Goal: Navigation & Orientation: Find specific page/section

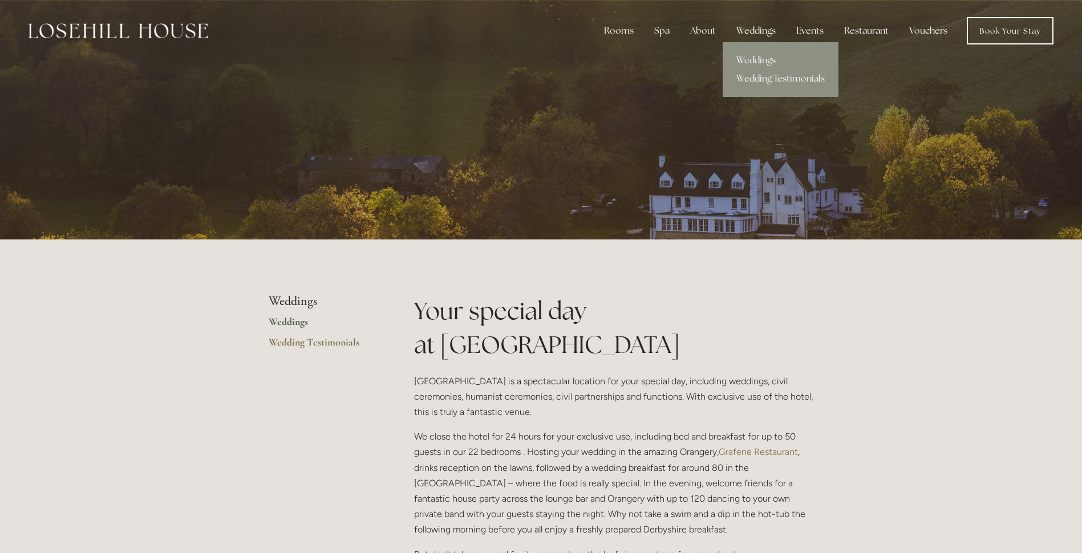
click at [765, 59] on link "Weddings" at bounding box center [780, 60] width 116 height 18
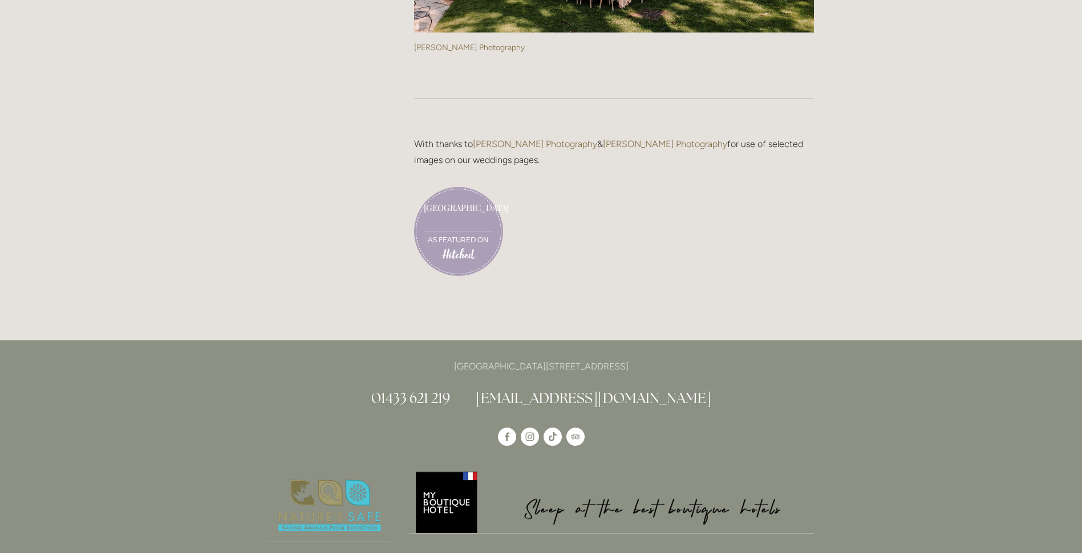
scroll to position [2878, 0]
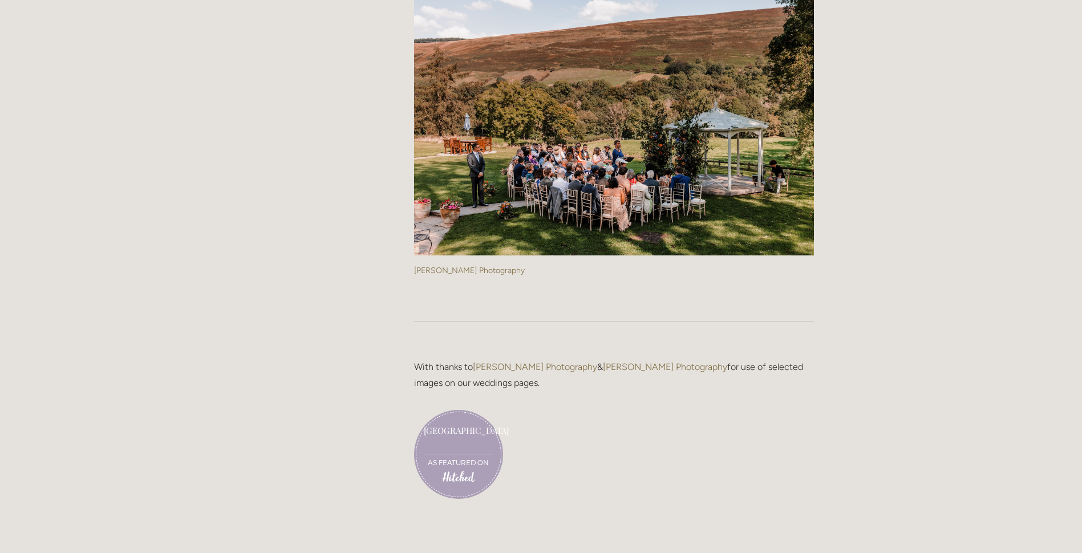
drag, startPoint x: 1062, startPoint y: 161, endPoint x: 1062, endPoint y: 79, distance: 82.1
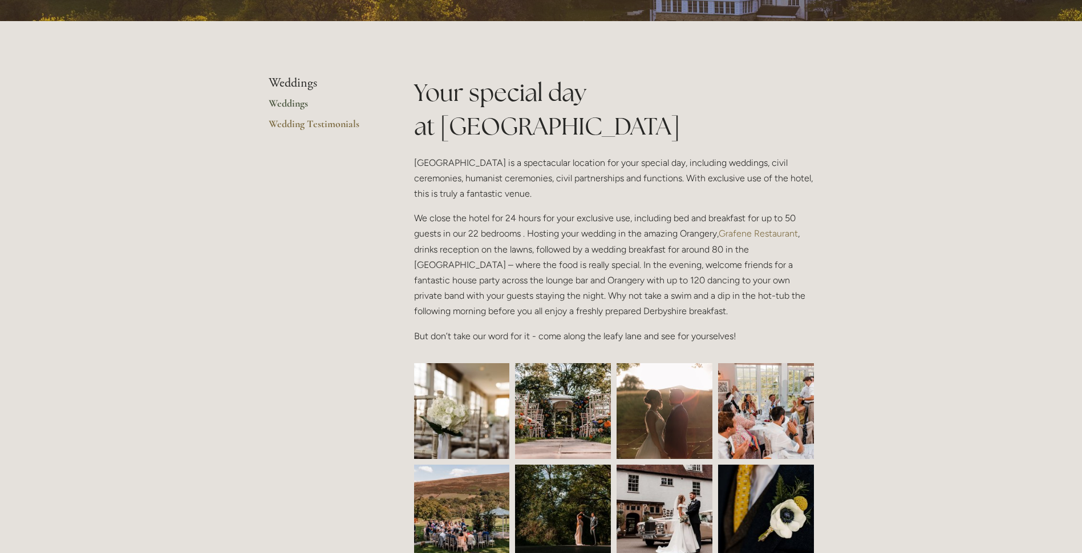
scroll to position [0, 0]
